Goal: Information Seeking & Learning: Learn about a topic

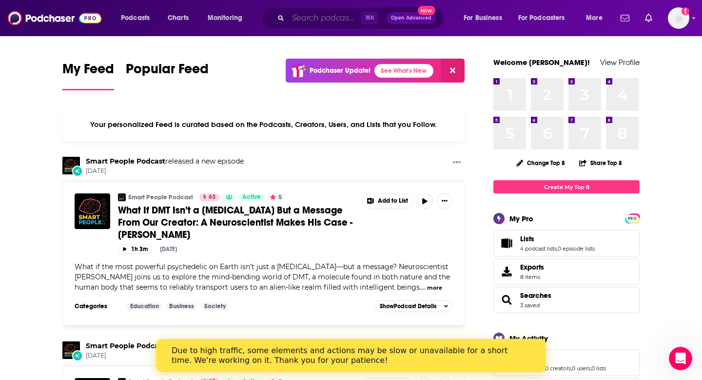
click at [319, 20] on input "Search podcasts, credits, & more..." at bounding box center [324, 18] width 73 height 16
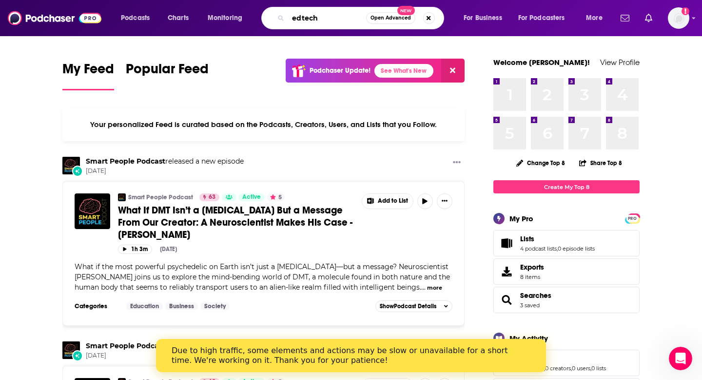
type input "edtech"
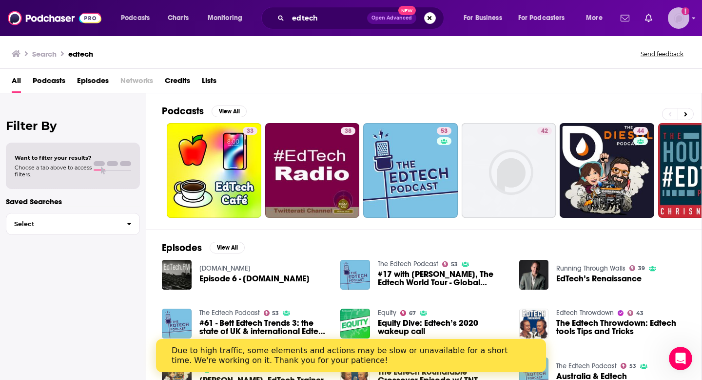
click at [677, 14] on img "Logged in as KSKristina" at bounding box center [678, 17] width 21 height 21
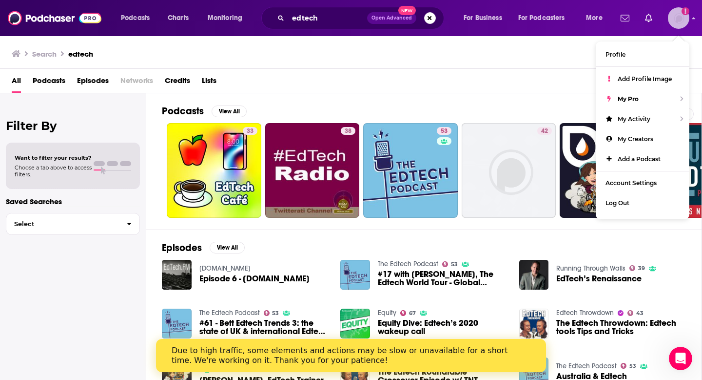
click at [678, 15] on img "Logged in as KSKristina" at bounding box center [678, 17] width 21 height 21
click at [389, 81] on div "All Podcasts Episodes Networks Credits Lists" at bounding box center [353, 83] width 683 height 20
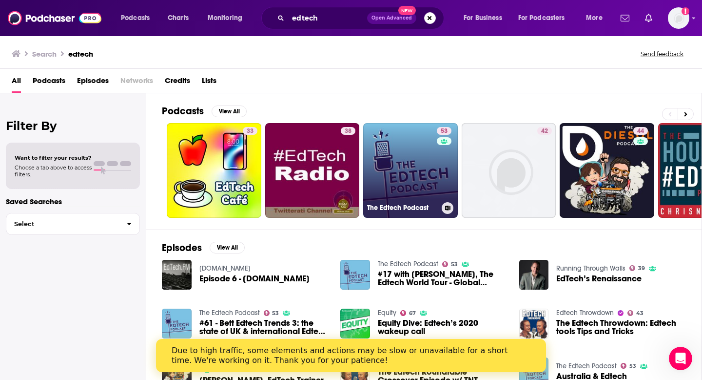
click at [405, 160] on link "53 The Edtech Podcast" at bounding box center [410, 170] width 95 height 95
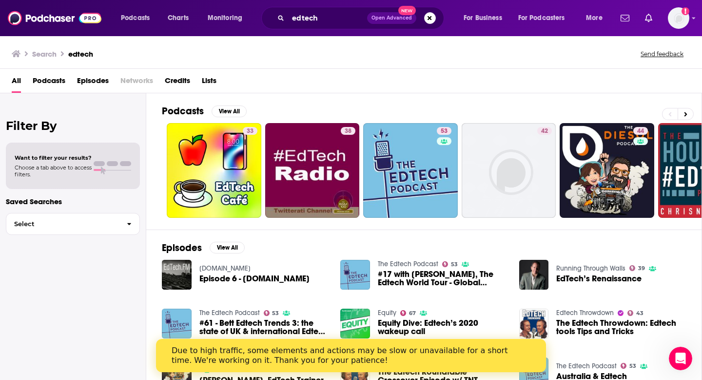
click at [53, 79] on span "Podcasts" at bounding box center [49, 83] width 33 height 20
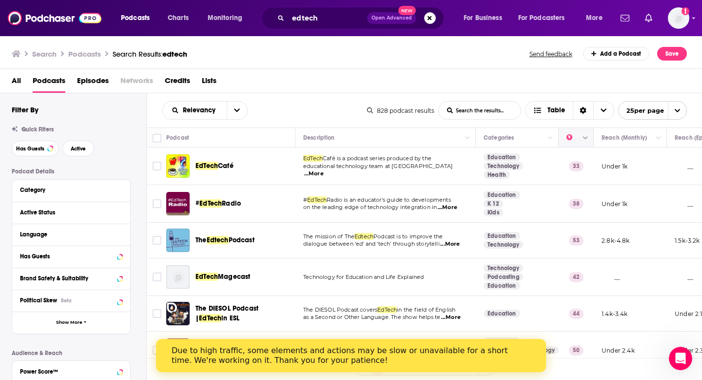
click at [585, 140] on icon "Column Actions" at bounding box center [585, 138] width 5 height 6
click at [571, 138] on div at bounding box center [351, 190] width 702 height 380
click at [584, 113] on icon "Sort Direction" at bounding box center [583, 110] width 7 height 7
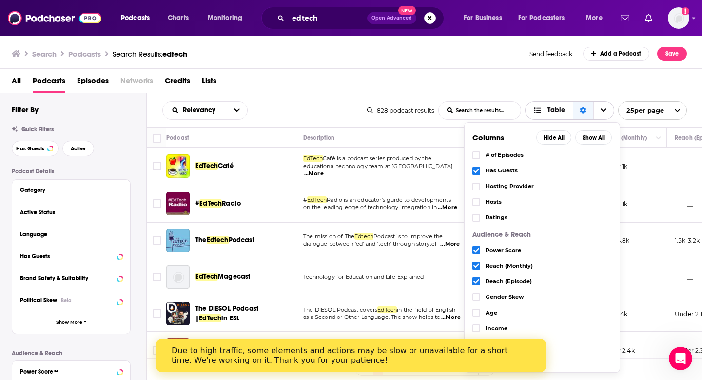
scroll to position [97, 0]
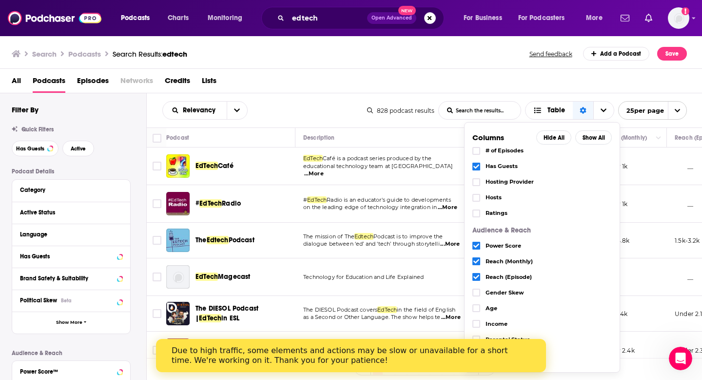
click at [338, 106] on div "Relevancy List Search Input Search the results... Table" at bounding box center [264, 110] width 205 height 19
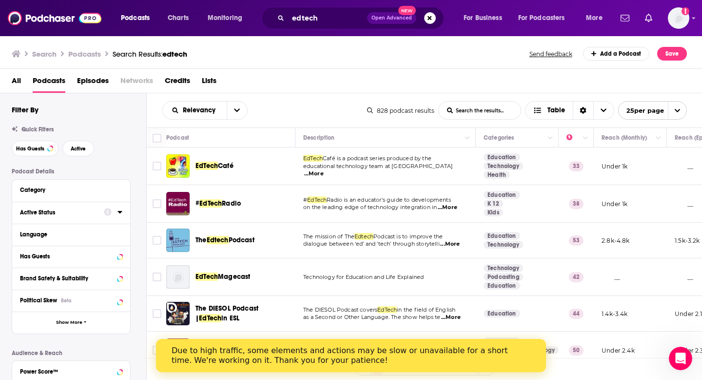
click at [121, 215] on icon at bounding box center [120, 212] width 5 height 8
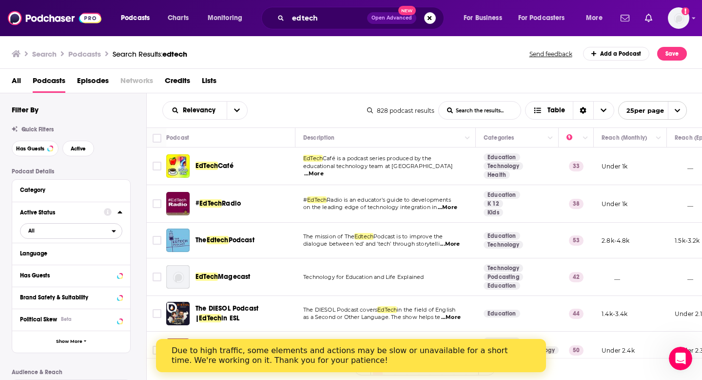
click at [98, 230] on span "All" at bounding box center [65, 230] width 91 height 13
click at [91, 264] on span "100" at bounding box center [98, 262] width 45 height 5
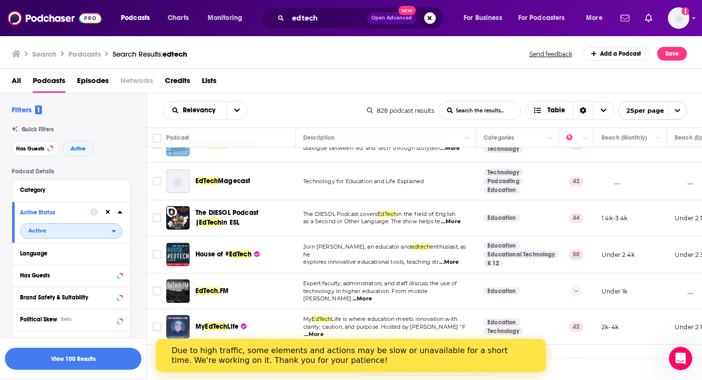
scroll to position [0, 0]
